Goal: Task Accomplishment & Management: Manage account settings

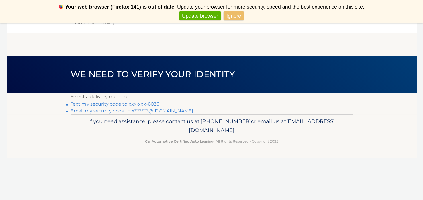
click at [122, 104] on link "Text my security code to xxx-xxx-6036" at bounding box center [115, 103] width 89 height 5
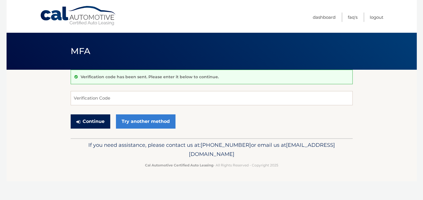
click at [99, 118] on button "Continue" at bounding box center [91, 121] width 40 height 14
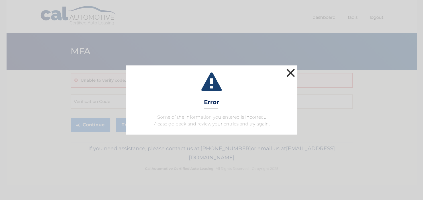
click at [291, 72] on button "×" at bounding box center [290, 72] width 11 height 11
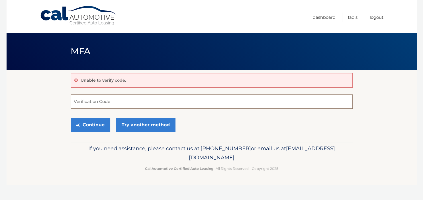
click at [86, 101] on input "Verification Code" at bounding box center [212, 102] width 282 height 14
type input "037170"
click at [91, 121] on button "Continue" at bounding box center [91, 125] width 40 height 14
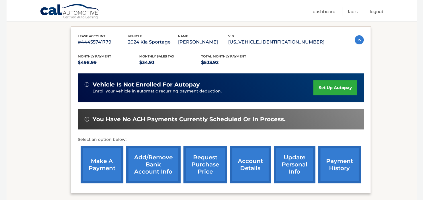
scroll to position [128, 0]
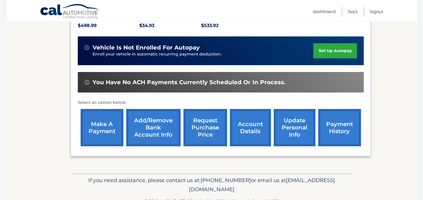
click at [105, 125] on link "make a payment" at bounding box center [102, 127] width 43 height 37
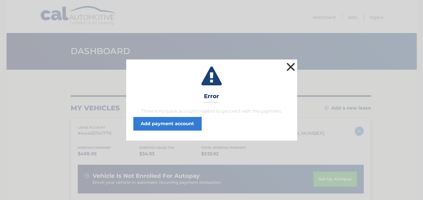
click at [291, 65] on button "×" at bounding box center [290, 66] width 11 height 11
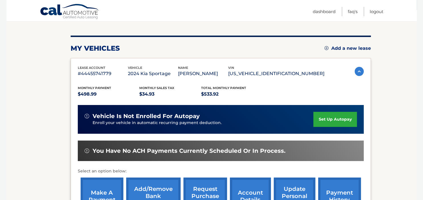
scroll to position [60, 0]
